Goal: Task Accomplishment & Management: Complete application form

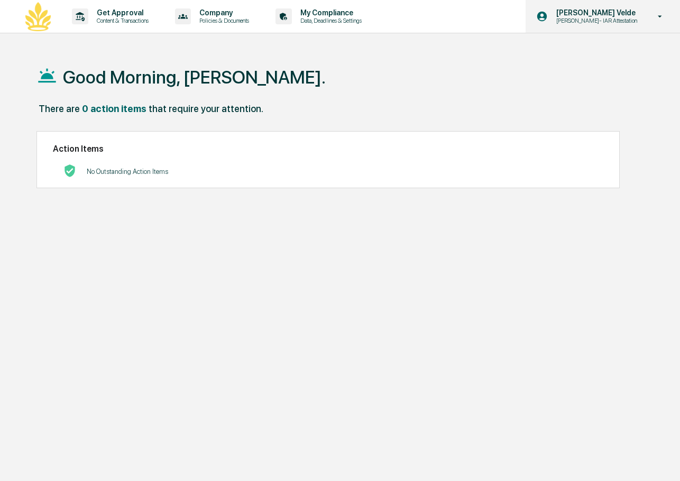
click at [597, 24] on p "[PERSON_NAME]- IAR Attestation" at bounding box center [595, 20] width 95 height 7
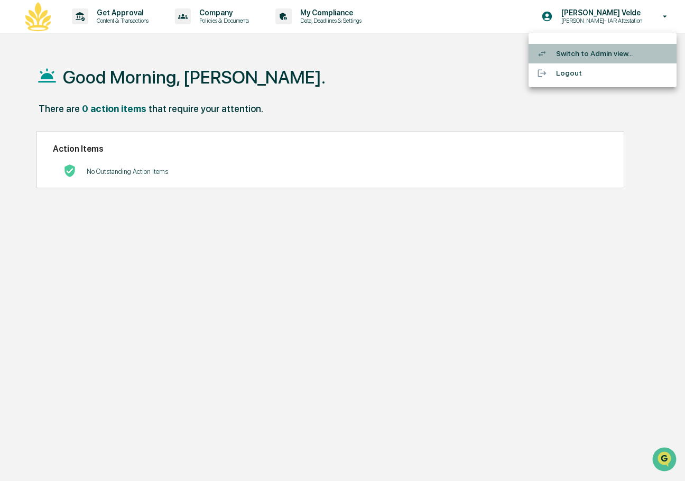
click at [593, 56] on li "Switch to Admin view..." at bounding box center [603, 54] width 148 height 20
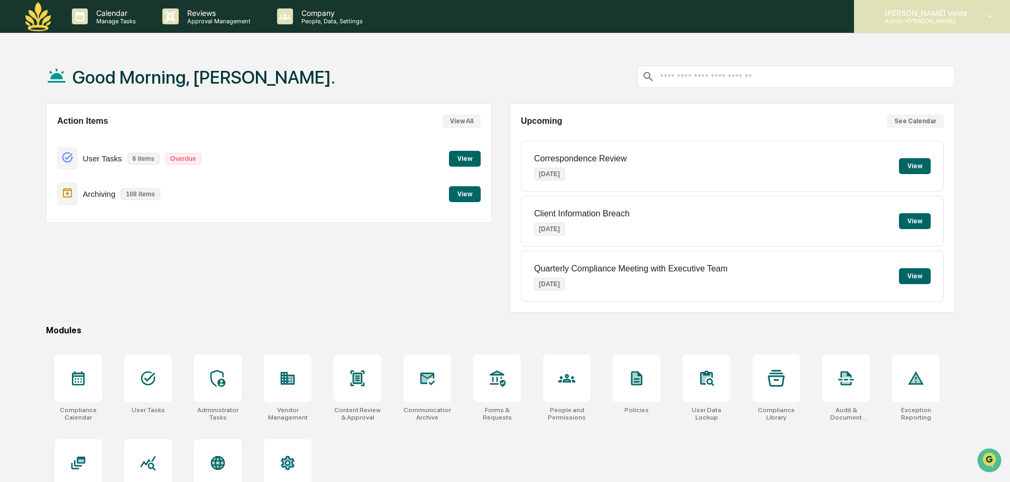
click at [679, 12] on p "[PERSON_NAME] Velde" at bounding box center [924, 12] width 96 height 9
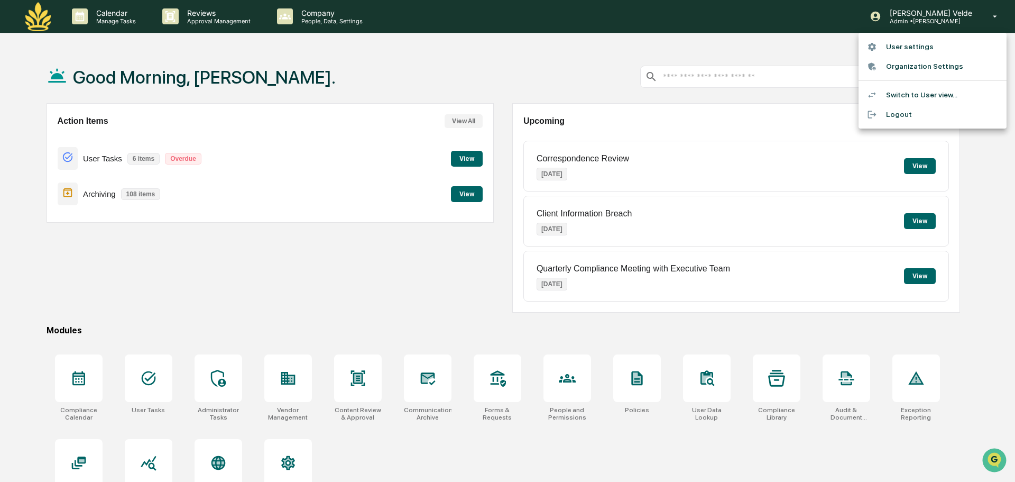
click at [679, 92] on li "Switch to User view..." at bounding box center [933, 95] width 148 height 20
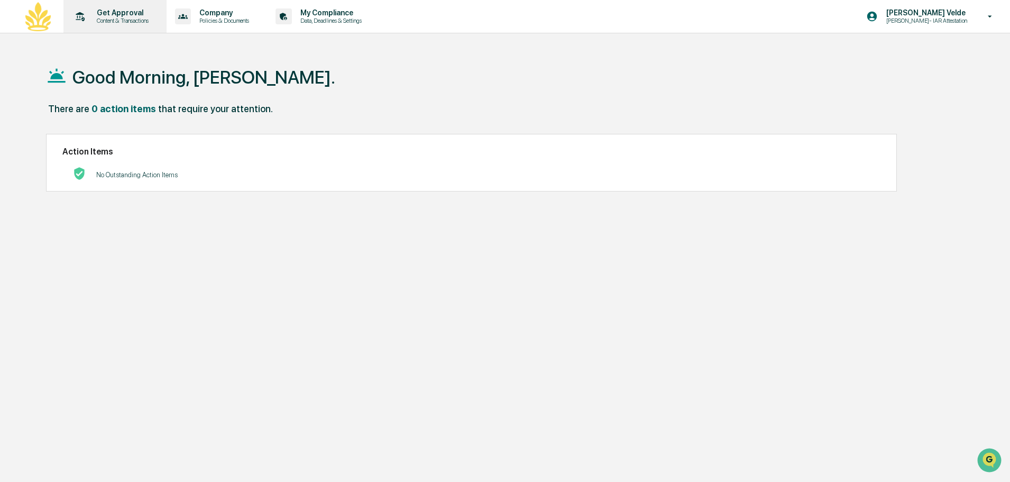
click at [122, 17] on p "Content & Transactions" at bounding box center [121, 20] width 66 height 7
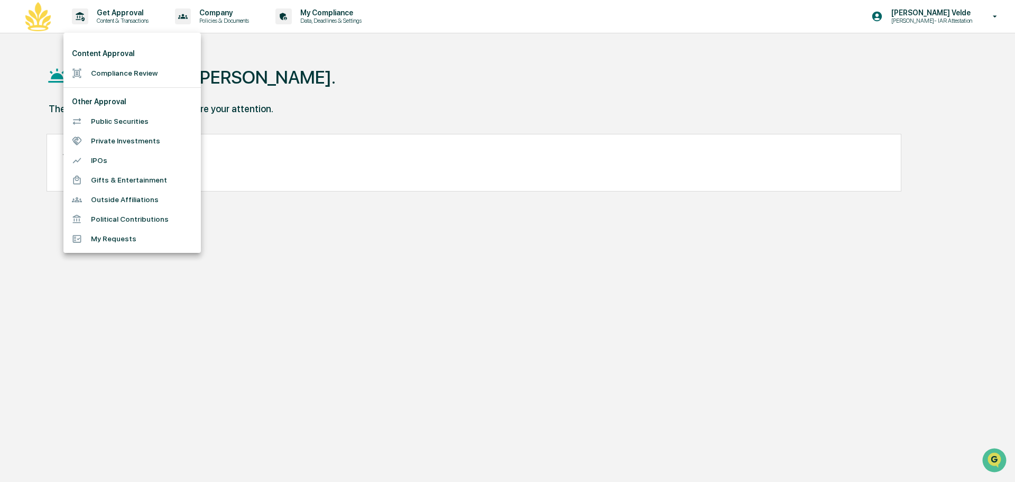
click at [132, 200] on li "Outside Affiliations" at bounding box center [131, 200] width 137 height 20
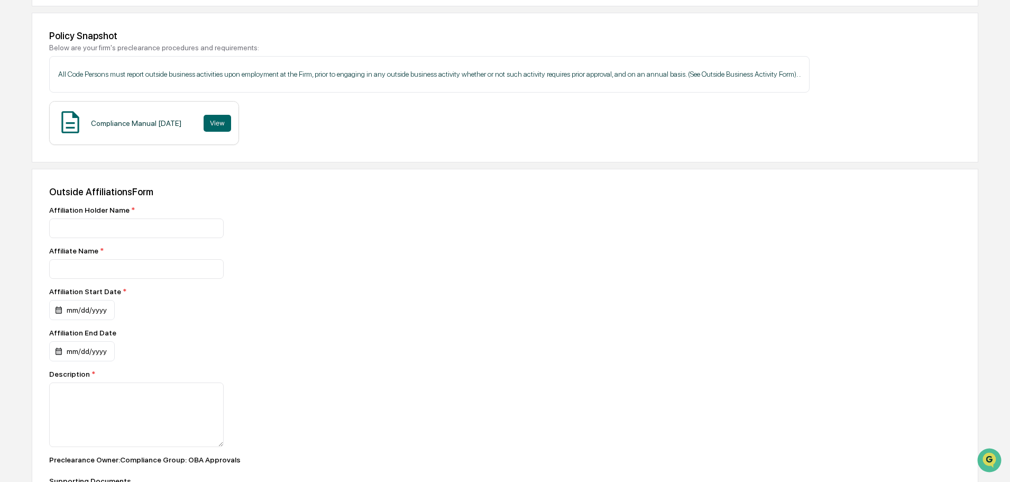
scroll to position [140, 0]
click at [125, 238] on div "Affiliation Holder Name * Affiliate Name * Affiliation Start Date * mm/dd/yyyy …" at bounding box center [234, 381] width 370 height 353
click at [115, 225] on input at bounding box center [136, 228] width 174 height 20
type input "*"
type input "**********"
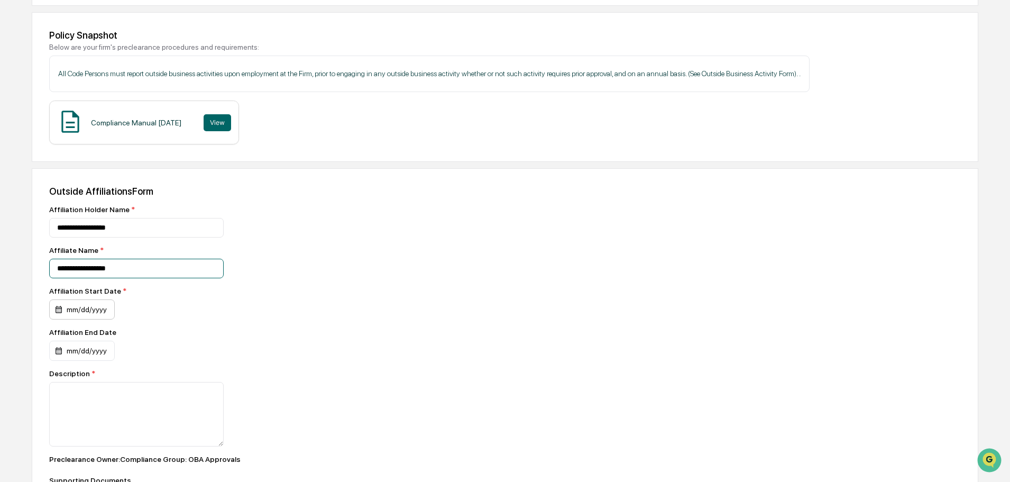
type input "**********"
click at [76, 310] on div "mm/dd/yyyy" at bounding box center [82, 309] width 66 height 20
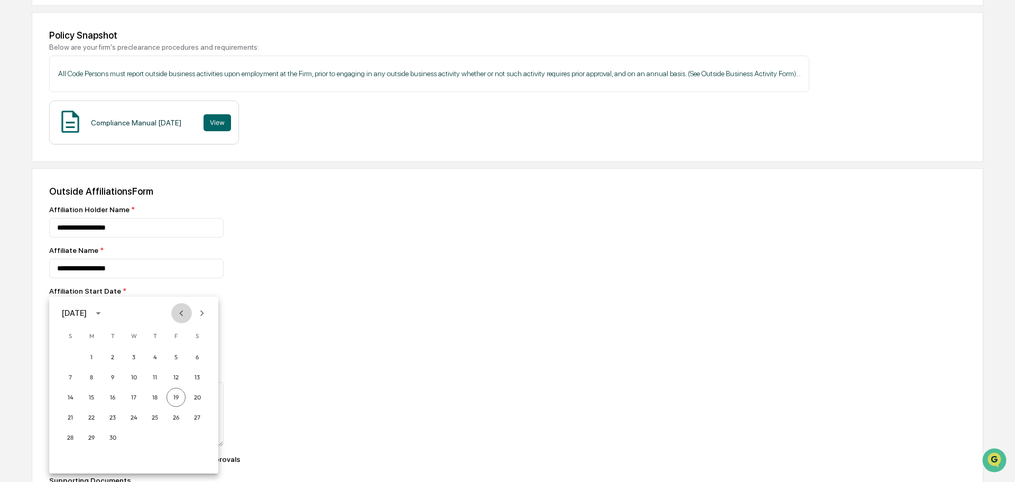
click at [186, 310] on icon "Previous month" at bounding box center [182, 313] width 12 height 12
click at [205, 307] on icon "Next month" at bounding box center [202, 313] width 12 height 12
click at [86, 358] on button "1" at bounding box center [91, 356] width 19 height 19
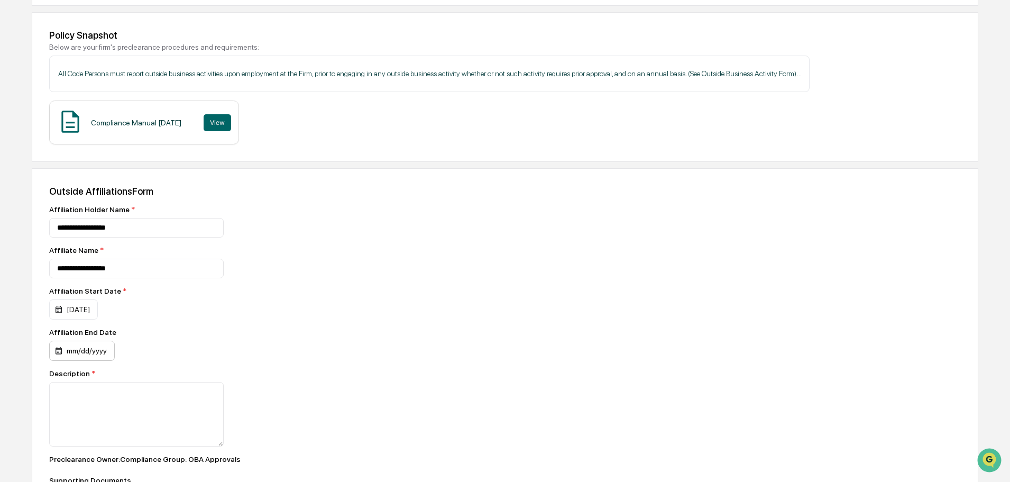
click at [87, 350] on div "mm/dd/yyyy" at bounding box center [82, 350] width 66 height 20
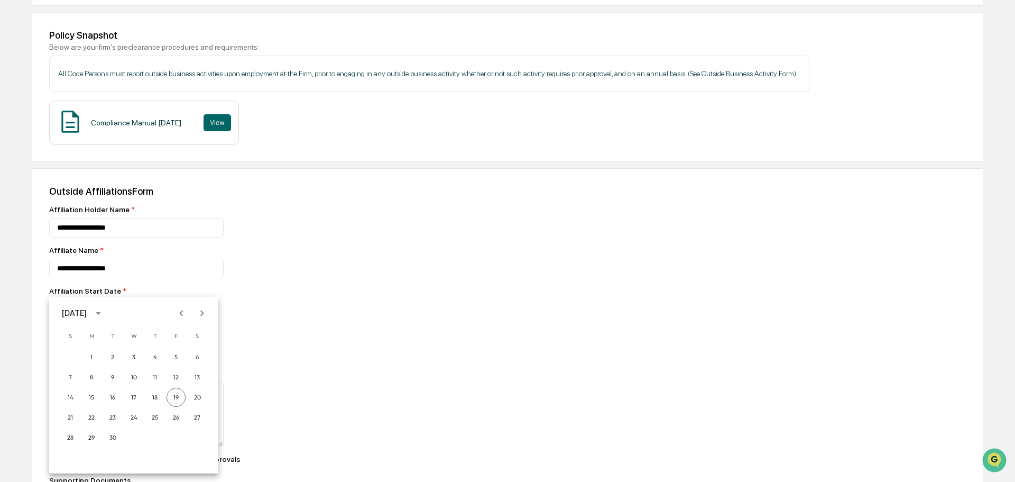
click at [320, 338] on div at bounding box center [507, 241] width 1015 height 482
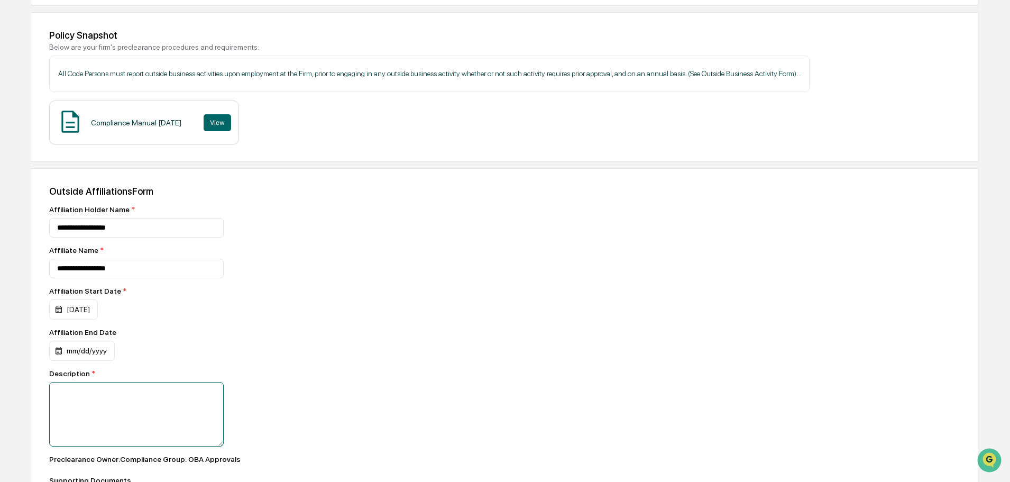
click at [151, 414] on textarea at bounding box center [136, 414] width 174 height 64
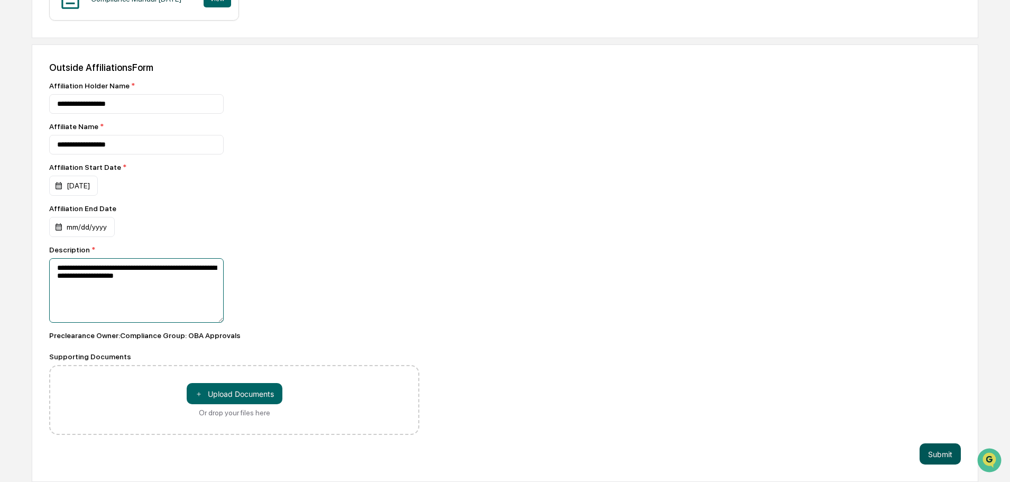
type textarea "**********"
click at [679, 444] on button "Submit" at bounding box center [939, 453] width 41 height 21
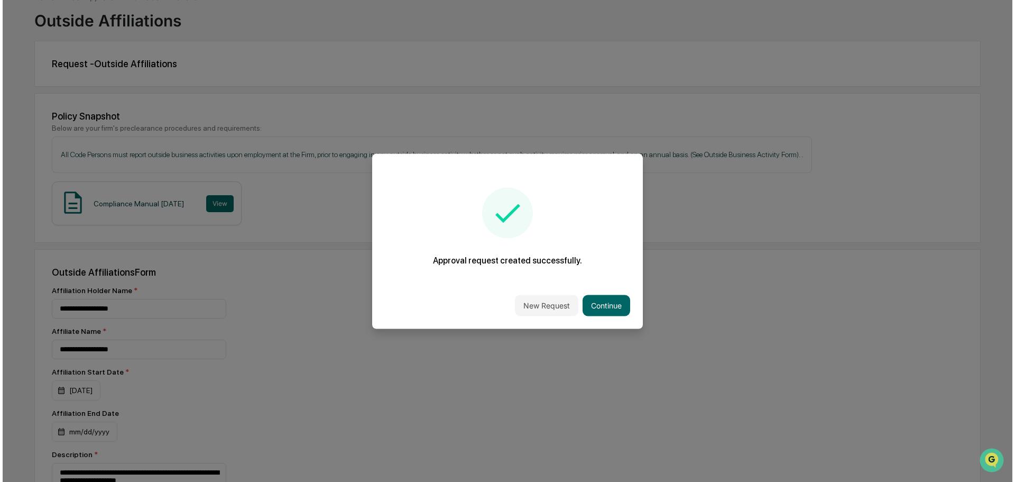
scroll to position [87, 0]
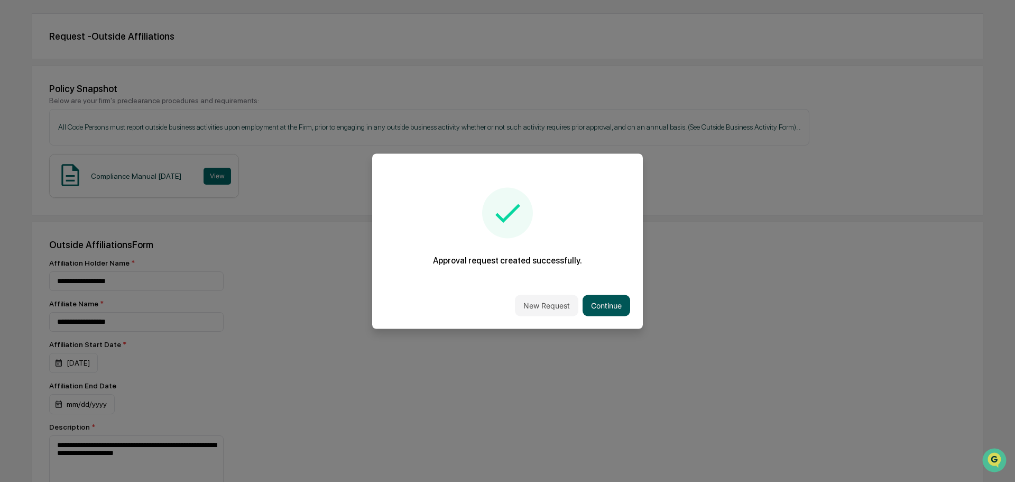
click at [605, 299] on button "Continue" at bounding box center [607, 304] width 48 height 21
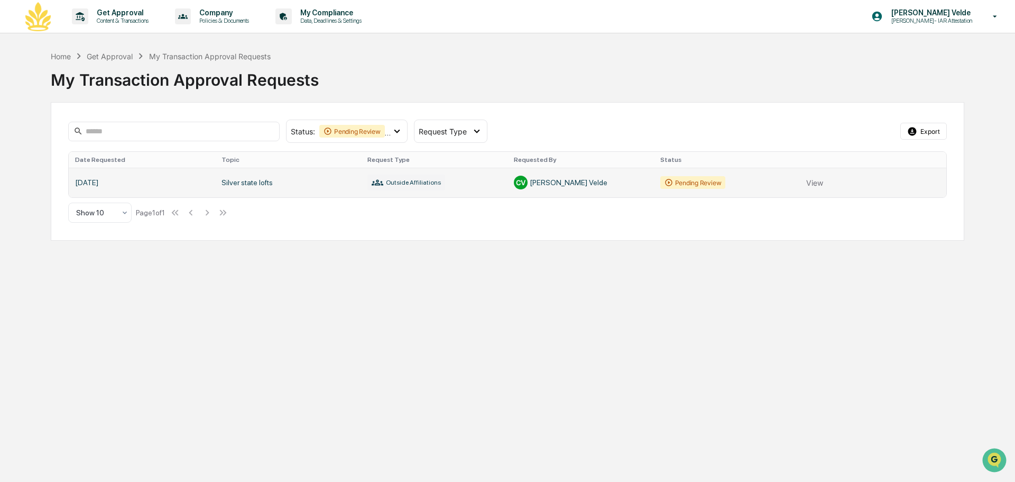
click at [275, 179] on link at bounding box center [508, 183] width 878 height 30
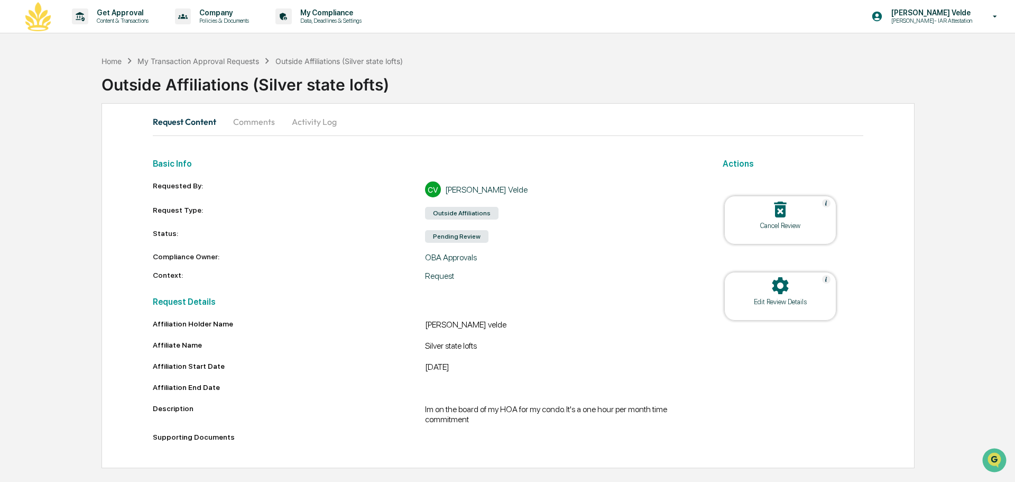
click at [33, 10] on img at bounding box center [37, 16] width 25 height 29
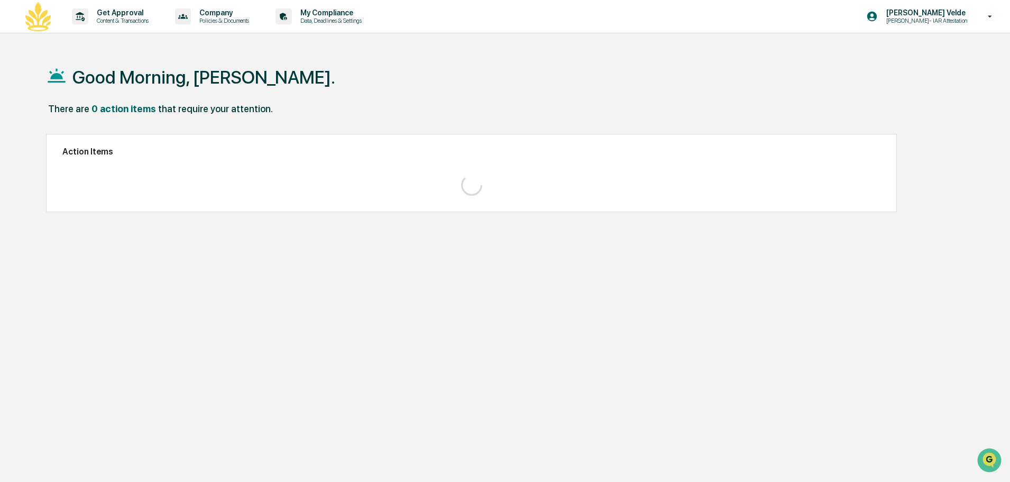
click at [299, 65] on div "Good Morning, [PERSON_NAME]." at bounding box center [500, 76] width 909 height 53
